Goal: Task Accomplishment & Management: Use online tool/utility

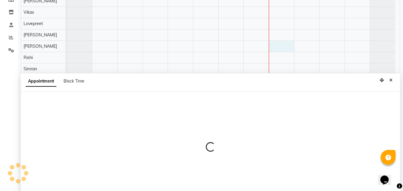
scroll to position [113, 0]
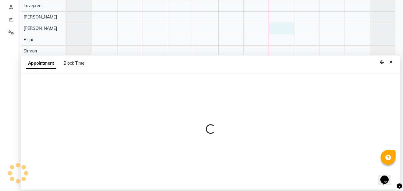
select select "71451"
select select "960"
select select "tentative"
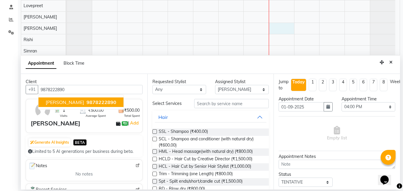
click at [92, 96] on ngb-typeahead-window "[PERSON_NAME] 9878222890" at bounding box center [81, 102] width 86 height 15
click at [93, 102] on span "9878222890" at bounding box center [102, 102] width 30 height 6
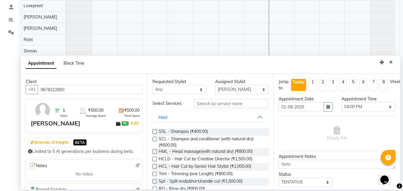
type input "9878222890"
click at [214, 104] on input "text" at bounding box center [231, 103] width 75 height 9
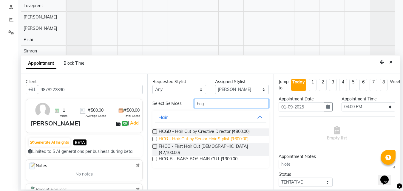
type input "hcg"
click at [202, 140] on span "HCG - Hair Cut by Senior Hair Stylist (₹600.00)" at bounding box center [204, 139] width 90 height 7
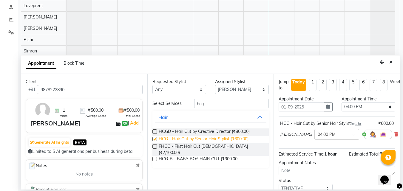
checkbox input "false"
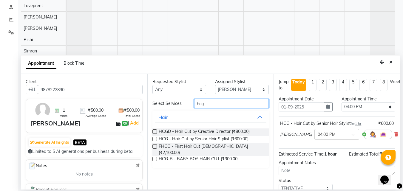
drag, startPoint x: 209, startPoint y: 107, endPoint x: 152, endPoint y: 104, distance: 57.1
click at [152, 104] on div "Select Services hcg" at bounding box center [211, 103] width 126 height 9
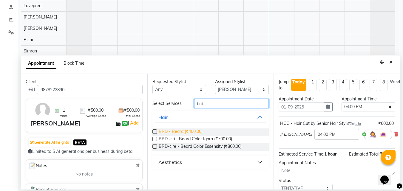
type input "brd"
click at [182, 133] on span "BRD - Beard (₹400.00)" at bounding box center [181, 132] width 44 height 7
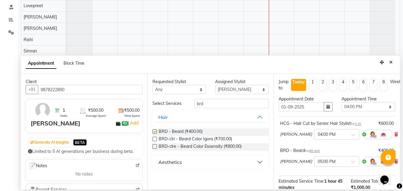
checkbox input "false"
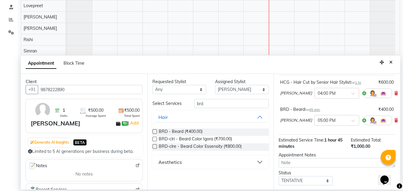
scroll to position [71, 0]
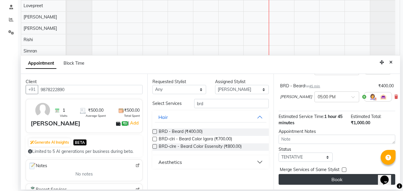
click at [323, 176] on button "Book" at bounding box center [337, 179] width 117 height 11
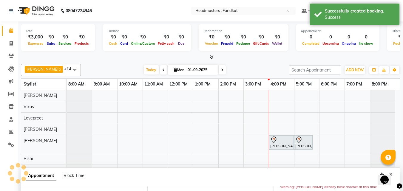
scroll to position [77, 0]
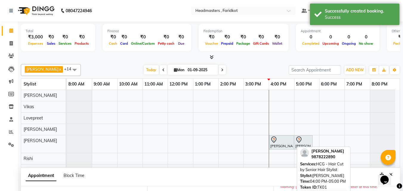
click at [286, 147] on div "[PERSON_NAME], TK01, 04:00 PM-05:00 PM, HCG - Hair Cut by Senior Hair Stylist" at bounding box center [282, 142] width 24 height 13
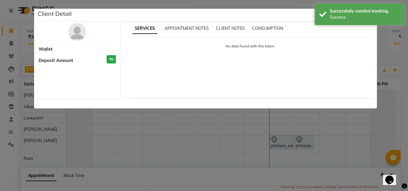
select select "7"
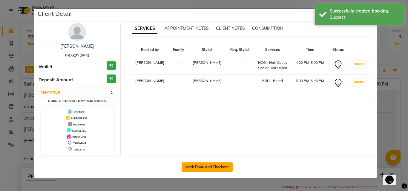
click at [219, 169] on button "Mark Done And Checkout" at bounding box center [207, 168] width 51 height 10
select select "service"
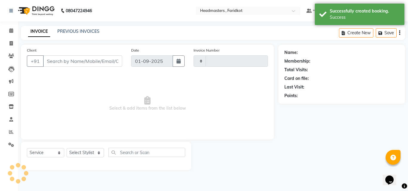
type input "1117"
select select "7919"
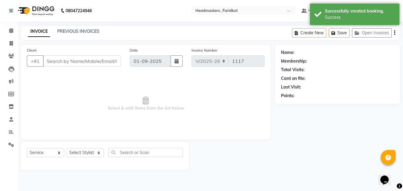
type input "9878222890"
select select "71451"
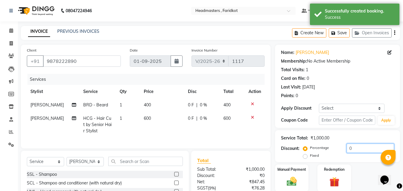
click at [363, 146] on input "0" at bounding box center [370, 148] width 47 height 9
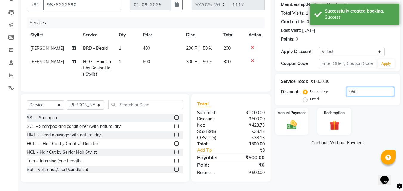
scroll to position [61, 0]
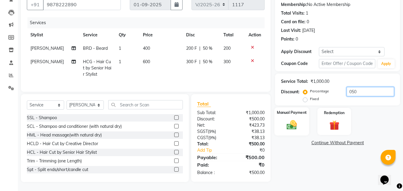
type input "050"
click at [290, 119] on img at bounding box center [292, 125] width 17 height 12
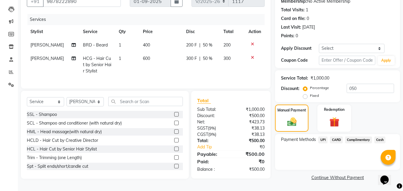
click at [383, 140] on span "Cash" at bounding box center [380, 140] width 11 height 7
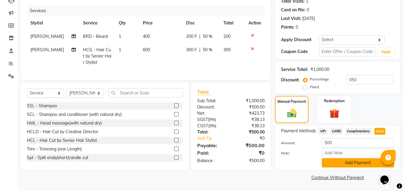
click at [340, 164] on button "Add Payment" at bounding box center [358, 163] width 72 height 9
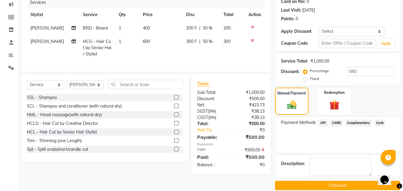
scroll to position [85, 0]
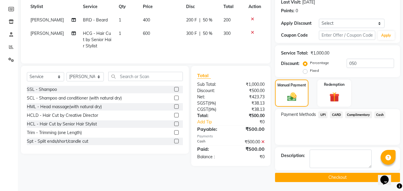
click at [312, 177] on button "Checkout" at bounding box center [337, 177] width 125 height 9
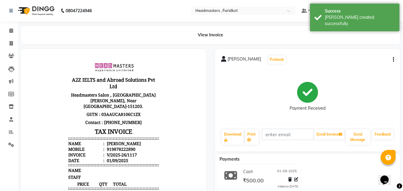
click at [33, 10] on img at bounding box center [35, 10] width 41 height 17
